Goal: Information Seeking & Learning: Learn about a topic

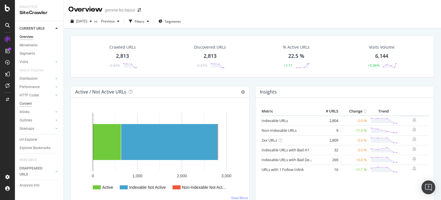
click at [28, 103] on div "Content" at bounding box center [26, 104] width 12 height 6
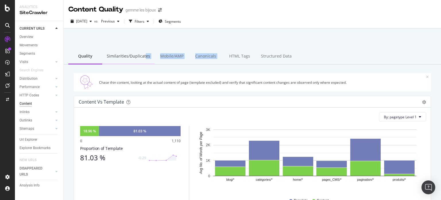
drag, startPoint x: 220, startPoint y: 55, endPoint x: 144, endPoint y: 55, distance: 76.1
click at [144, 55] on div "Quality Similarities/Duplicates Mobile/AMP Canonicals HTML Tags Structured Data" at bounding box center [252, 57] width 377 height 16
click at [137, 55] on div "Similarities/Duplicates" at bounding box center [128, 57] width 53 height 16
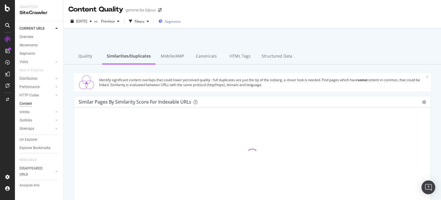
click at [177, 22] on span "Segments" at bounding box center [173, 21] width 16 height 5
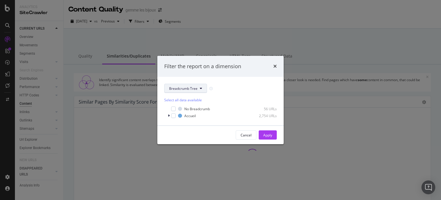
click at [188, 88] on span "Breadcrumb Tree" at bounding box center [183, 88] width 28 height 5
click at [183, 108] on span "pagetype" at bounding box center [187, 108] width 37 height 5
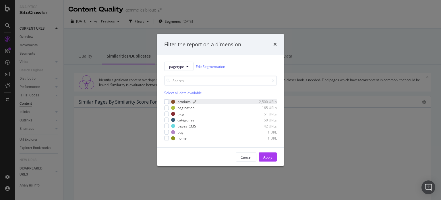
click at [185, 101] on div "produits" at bounding box center [183, 101] width 13 height 5
click at [270, 158] on div "Apply" at bounding box center [267, 156] width 9 height 5
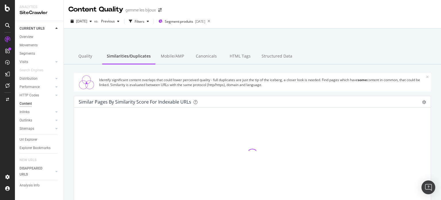
click at [426, 76] on icon at bounding box center [427, 76] width 3 height 3
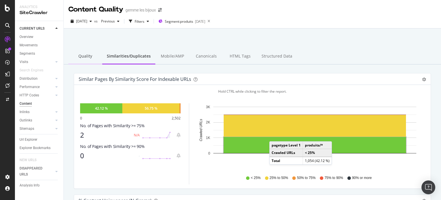
click at [84, 55] on div "Quality" at bounding box center [85, 57] width 34 height 16
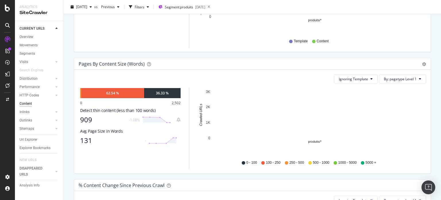
scroll to position [144, 0]
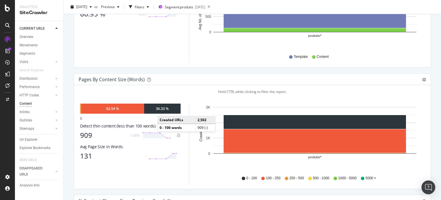
click at [163, 110] on div "36.33 %" at bounding box center [162, 108] width 13 height 5
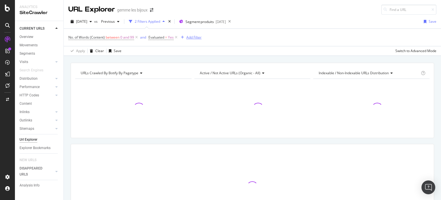
click at [195, 39] on div "Add Filter" at bounding box center [193, 37] width 15 height 5
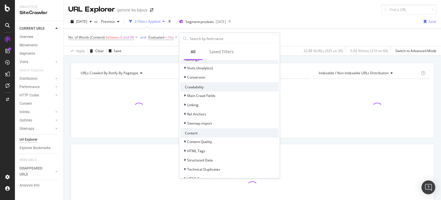
scroll to position [170, 0]
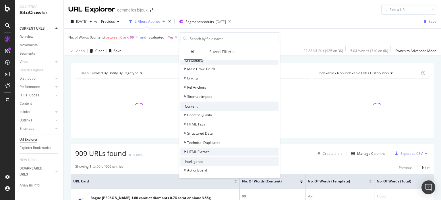
click at [201, 150] on span "HTML Extract" at bounding box center [198, 151] width 22 height 5
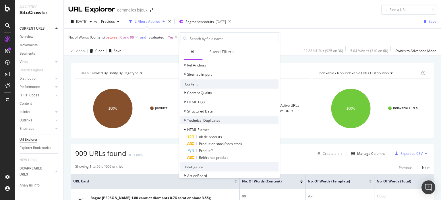
scroll to position [198, 0]
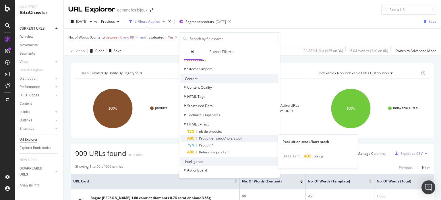
click at [225, 139] on span "Produit en stock/hors stock" at bounding box center [220, 138] width 43 height 5
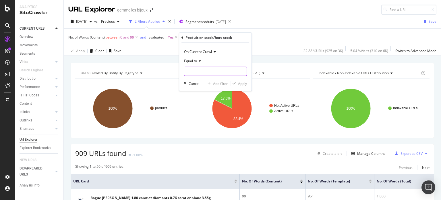
click at [203, 69] on input "text" at bounding box center [215, 71] width 63 height 9
click at [205, 79] on span "Ajouter au panier" at bounding box center [207, 78] width 42 height 5
type input "Ajouter au panier"
click at [242, 81] on div "Apply" at bounding box center [242, 83] width 9 height 5
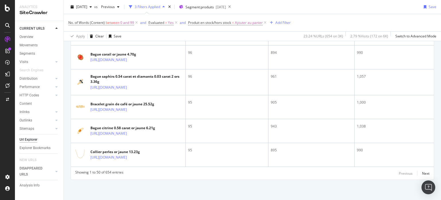
scroll to position [1436, 0]
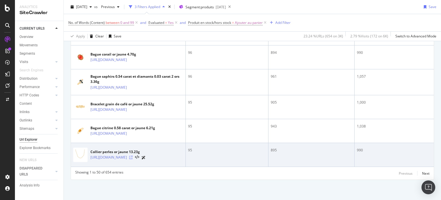
click at [133, 155] on icon at bounding box center [130, 156] width 3 height 3
